Goal: Task Accomplishment & Management: Manage account settings

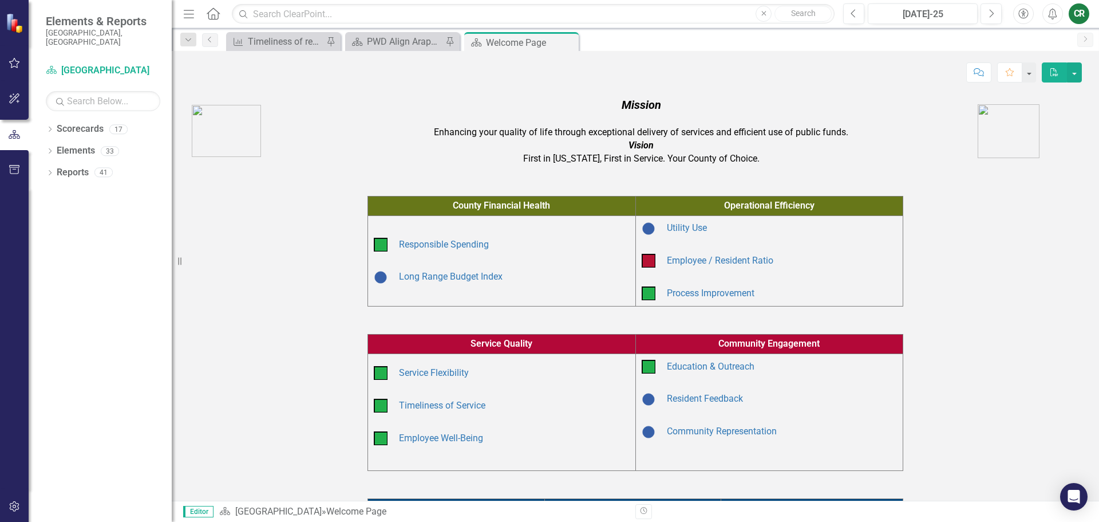
click at [69, 250] on div "Dropdown Scorecards 17 Dropdown Arapahoe County Provide Essential and Mandated …" at bounding box center [100, 321] width 143 height 402
click at [85, 123] on link "Scorecards" at bounding box center [80, 129] width 47 height 13
click at [66, 166] on link "Reports" at bounding box center [73, 172] width 32 height 13
click at [264, 46] on div "Timeliness of review period: Percent of submittals that meet time deadlines" at bounding box center [286, 41] width 76 height 14
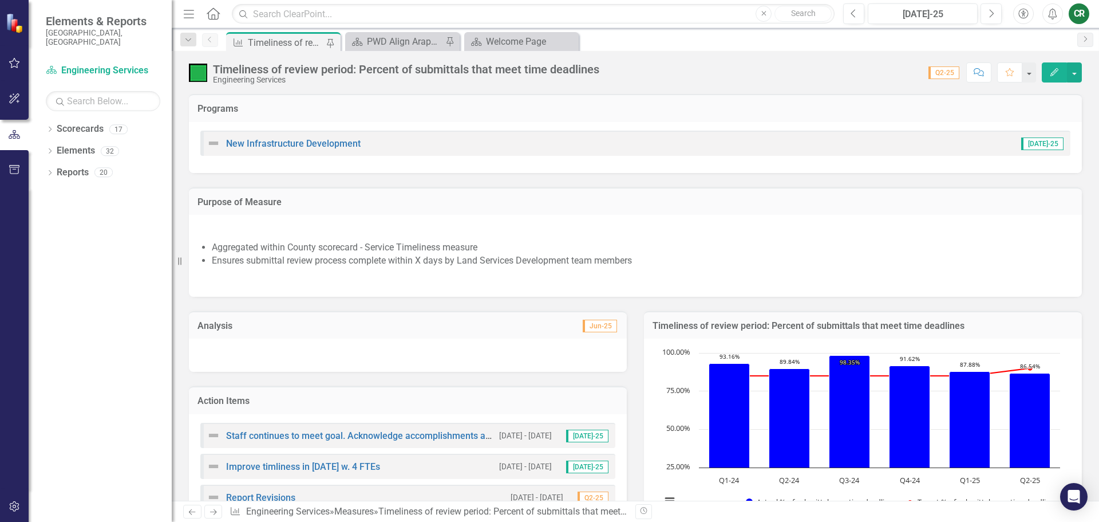
click at [399, 350] on div at bounding box center [408, 354] width 438 height 33
click at [251, 352] on div at bounding box center [408, 354] width 438 height 33
click at [302, 325] on h3 "Analysis" at bounding box center [302, 326] width 209 height 10
click at [1056, 67] on button "Edit" at bounding box center [1054, 72] width 25 height 20
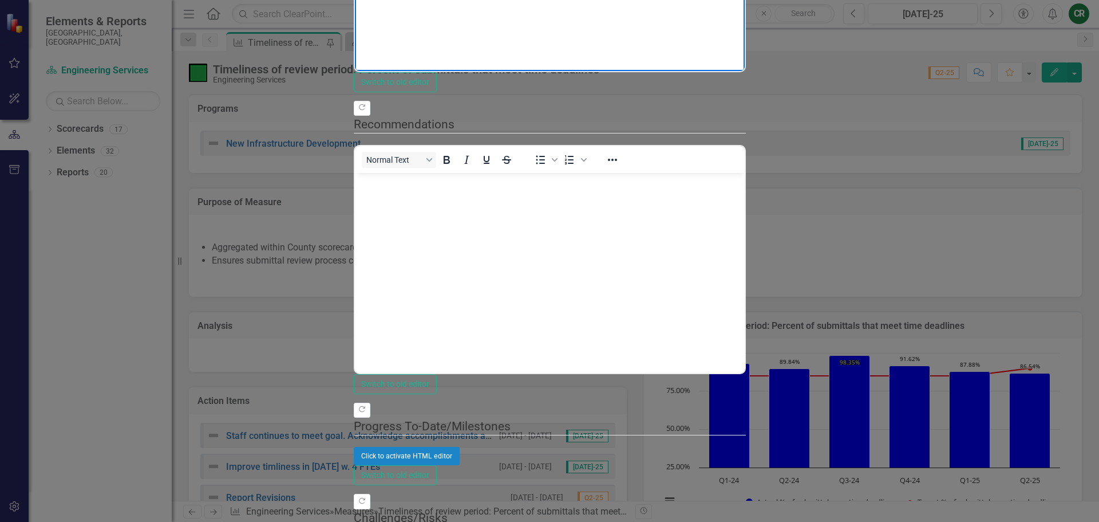
drag, startPoint x: 757, startPoint y: -68, endPoint x: 666, endPoint y: -40, distance: 94.7
copy p "It has been noted that the methodologies used to report this metric was not wel…"
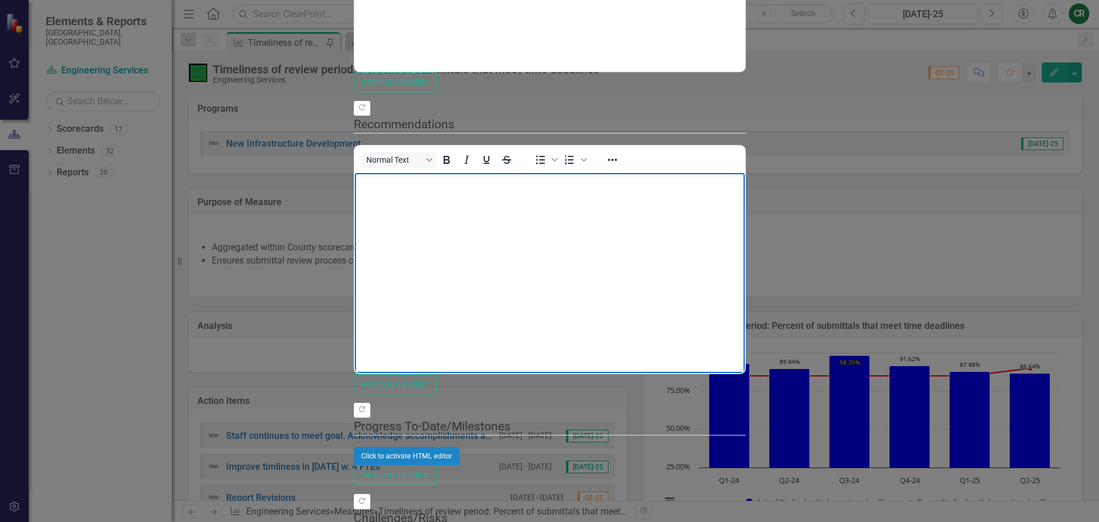
click at [441, 198] on body "Rich Text Area. Press ALT-0 for help." at bounding box center [549, 259] width 390 height 172
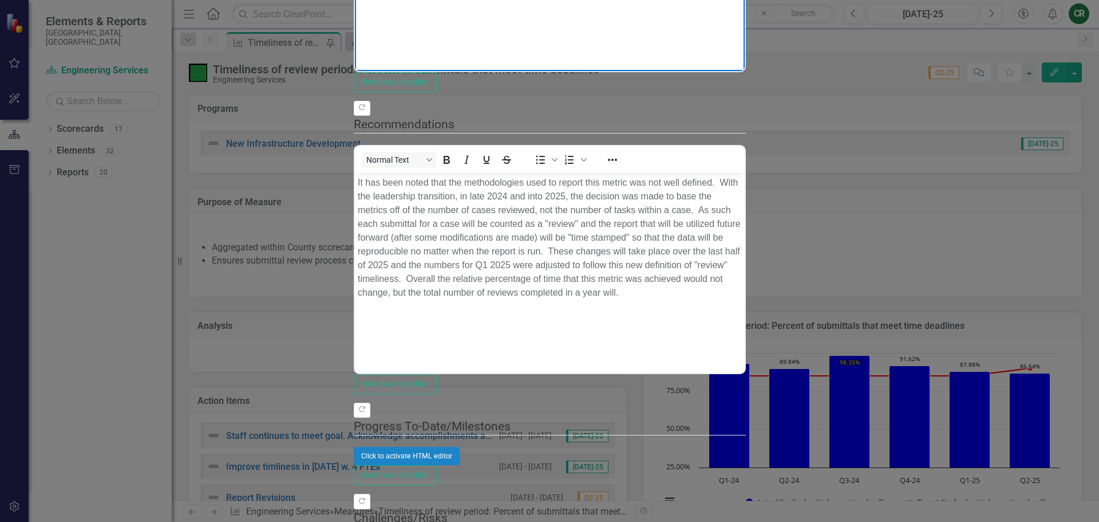
drag, startPoint x: 742, startPoint y: -63, endPoint x: 298, endPoint y: -120, distance: 448.0
drag, startPoint x: 527, startPoint y: -13, endPoint x: 524, endPoint y: -22, distance: 9.6
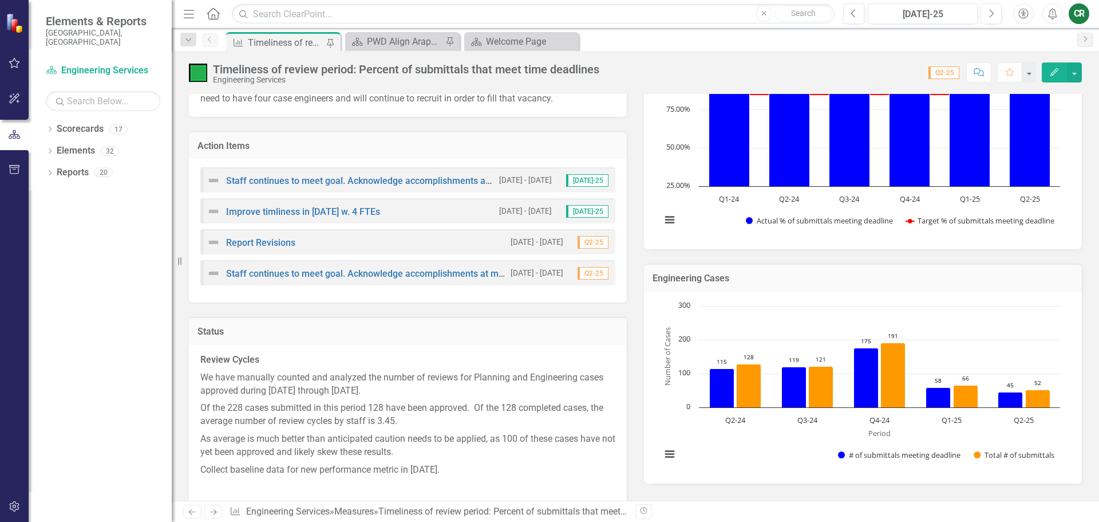
scroll to position [286, 0]
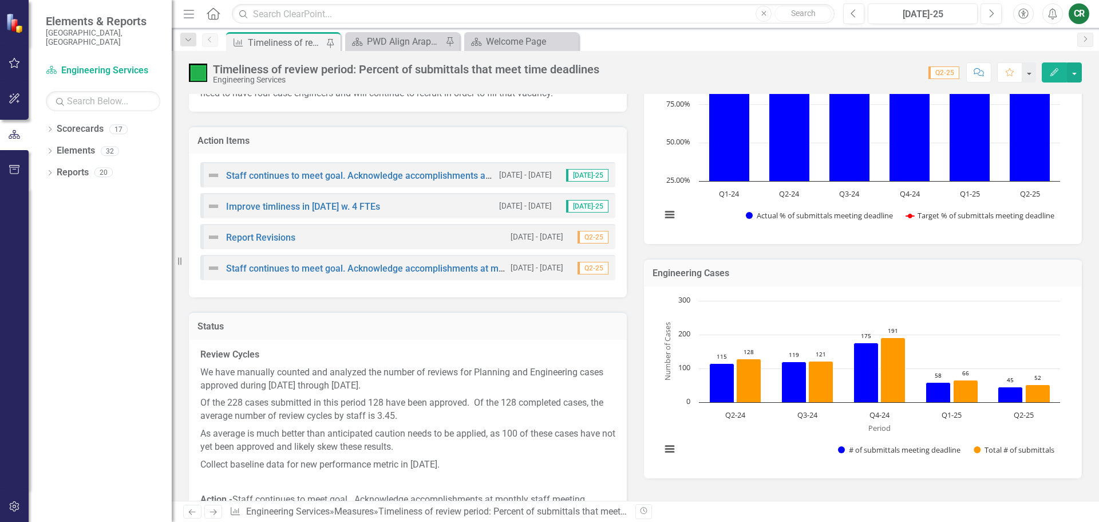
click at [1072, 17] on div "CR" at bounding box center [1079, 13] width 21 height 21
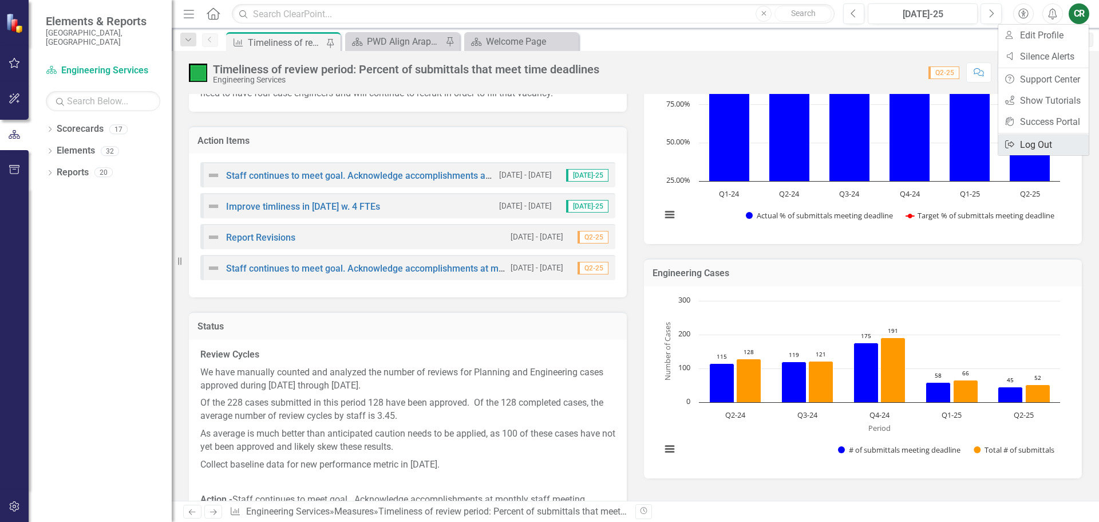
click at [1045, 144] on link "Logout Log Out" at bounding box center [1044, 144] width 90 height 21
